Goal: Find specific page/section: Find specific page/section

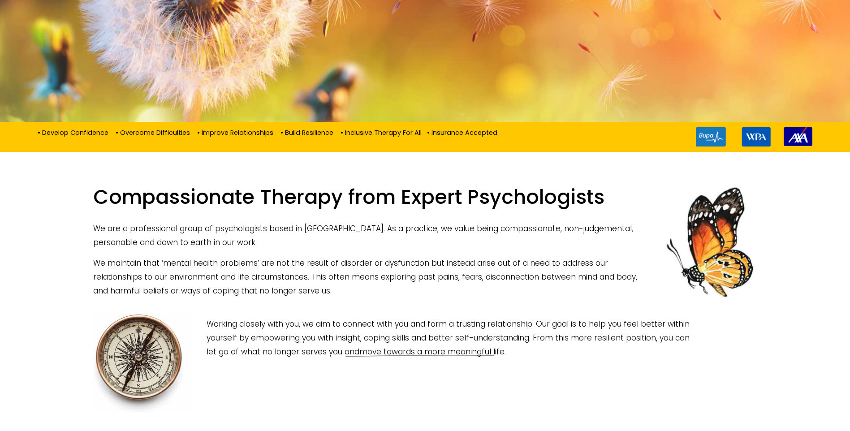
scroll to position [179, 0]
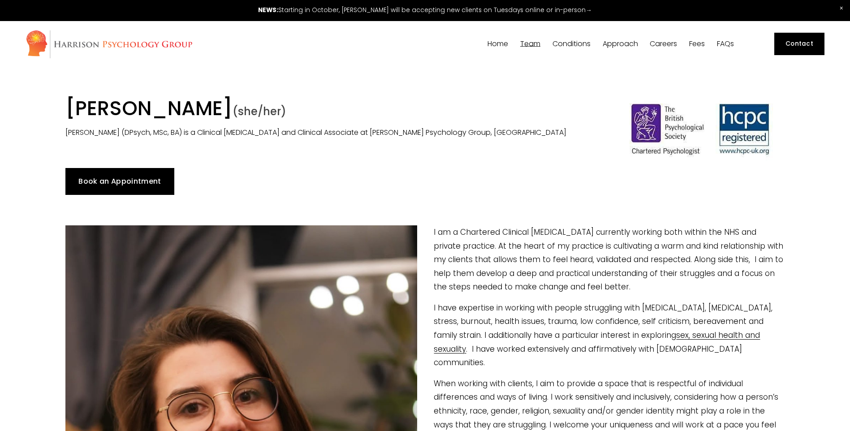
click at [0, 0] on span "Our Team" at bounding box center [0, 0] width 0 height 0
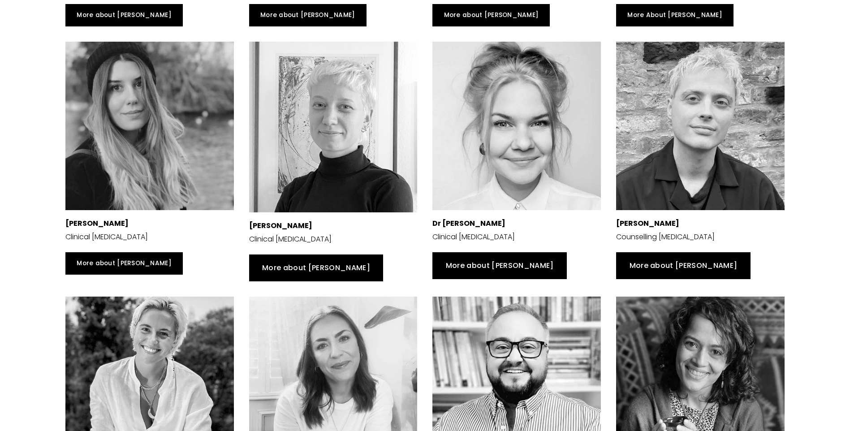
scroll to position [448, 0]
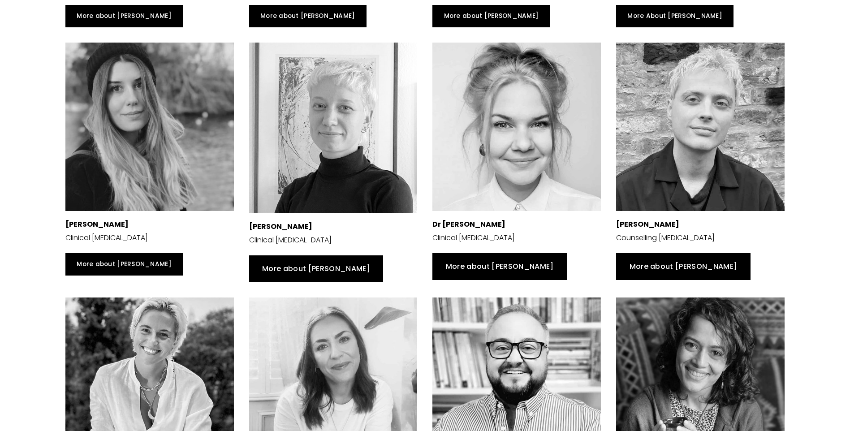
click at [508, 151] on div at bounding box center [516, 127] width 168 height 168
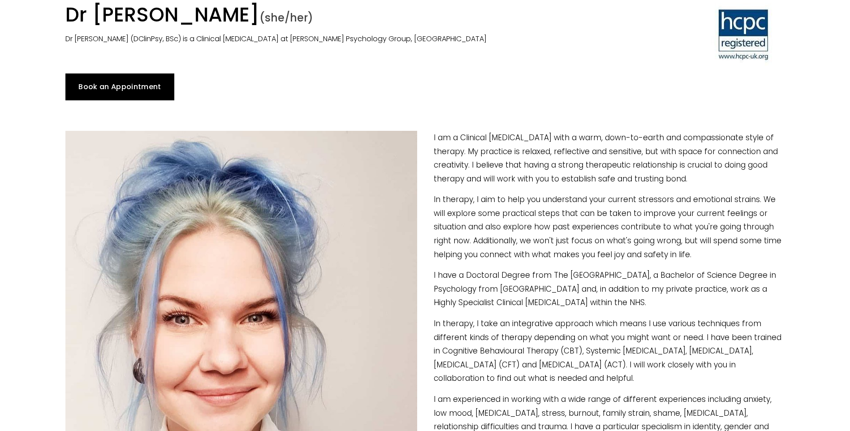
scroll to position [90, 0]
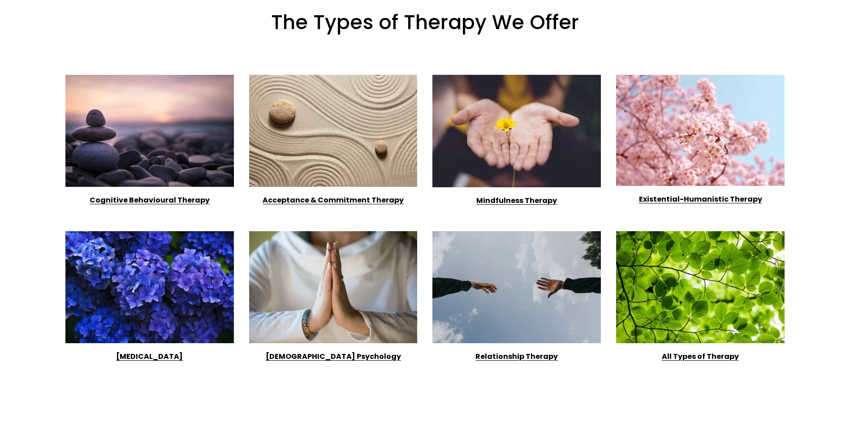
scroll to position [2061, 0]
